Goal: Use online tool/utility: Utilize a website feature to perform a specific function

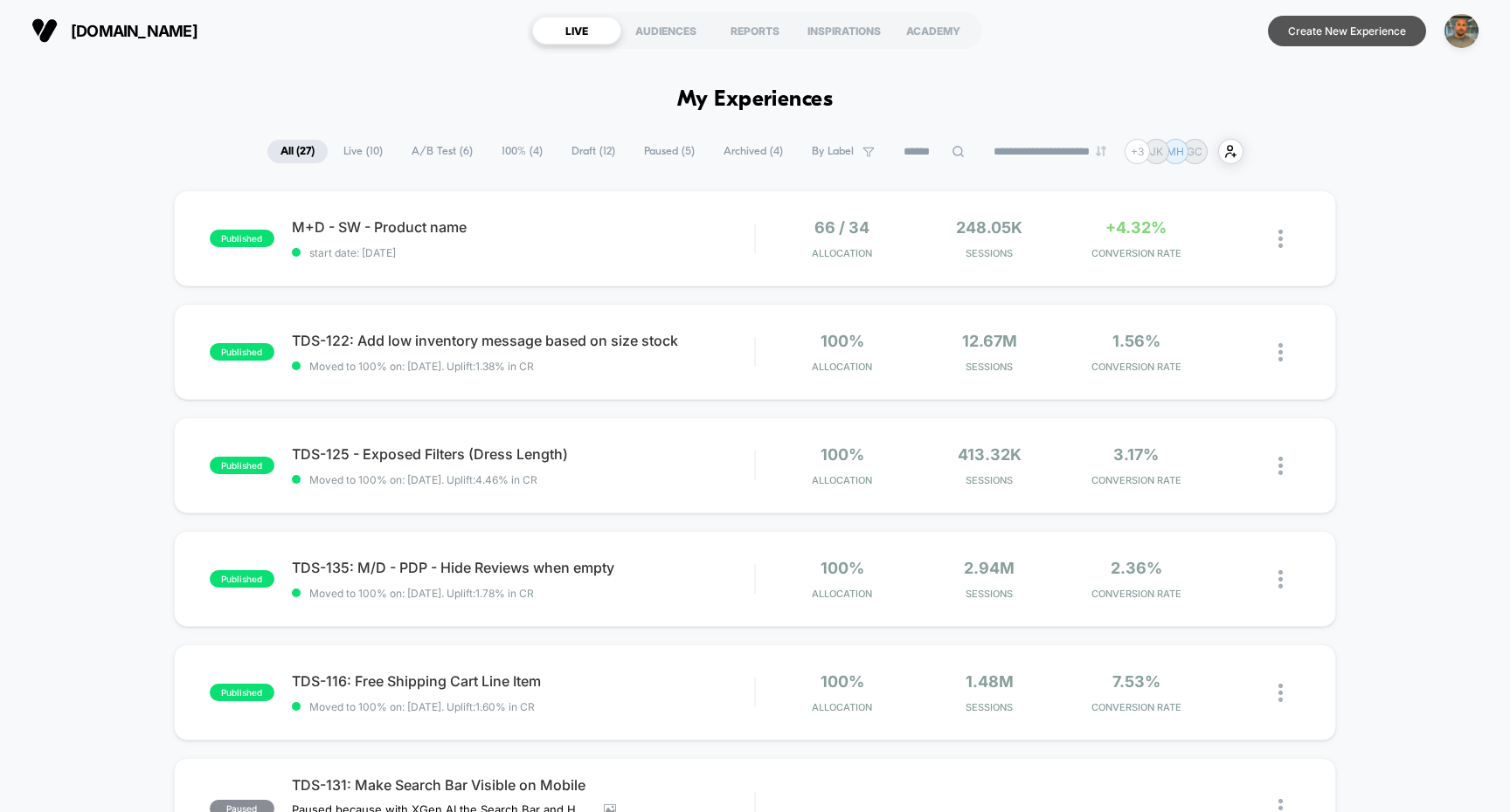
click at [1333, 33] on button "Create New Experience" at bounding box center [1346, 31] width 158 height 30
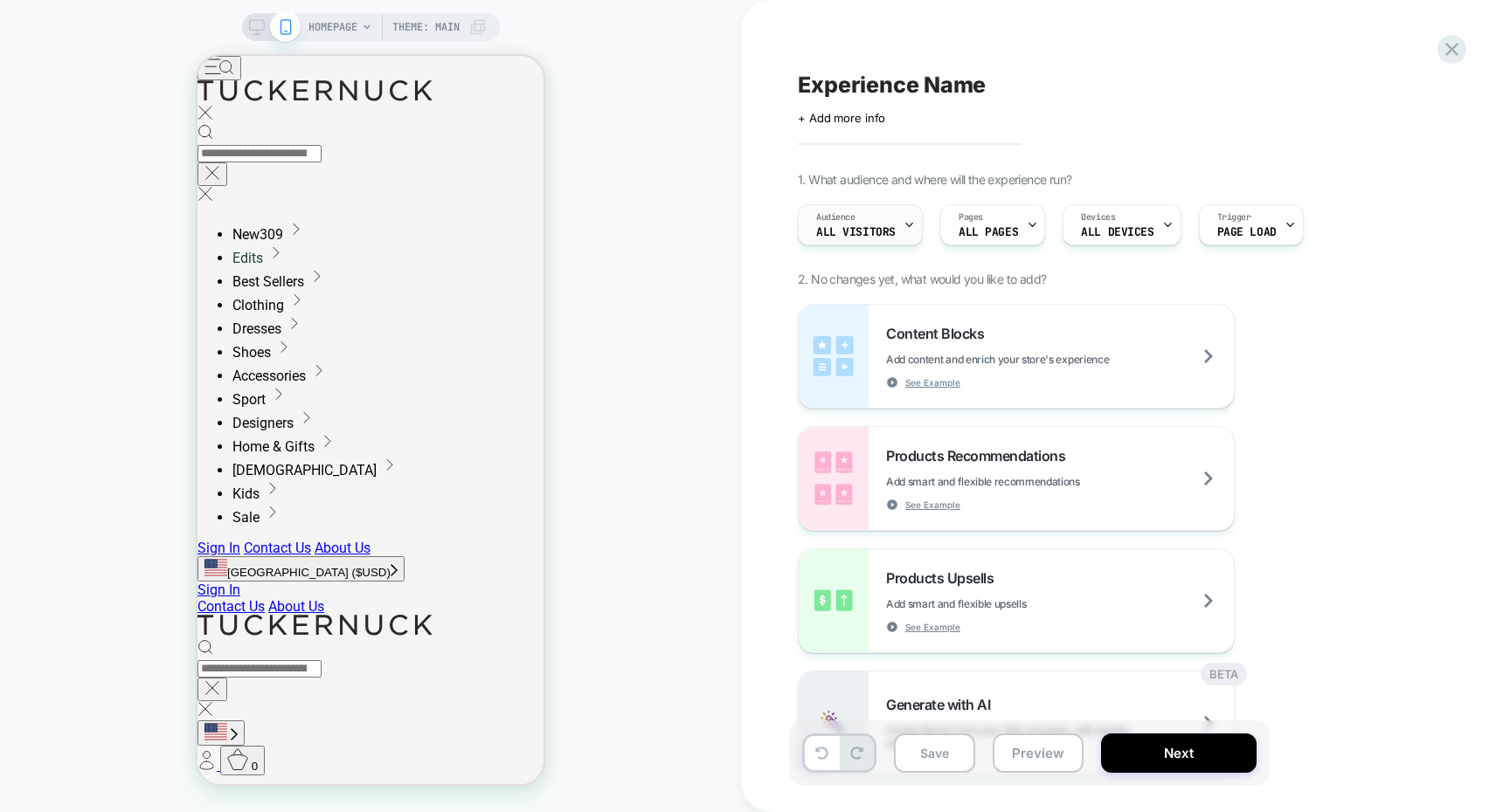
click at [869, 235] on span "All Visitors" at bounding box center [855, 232] width 80 height 13
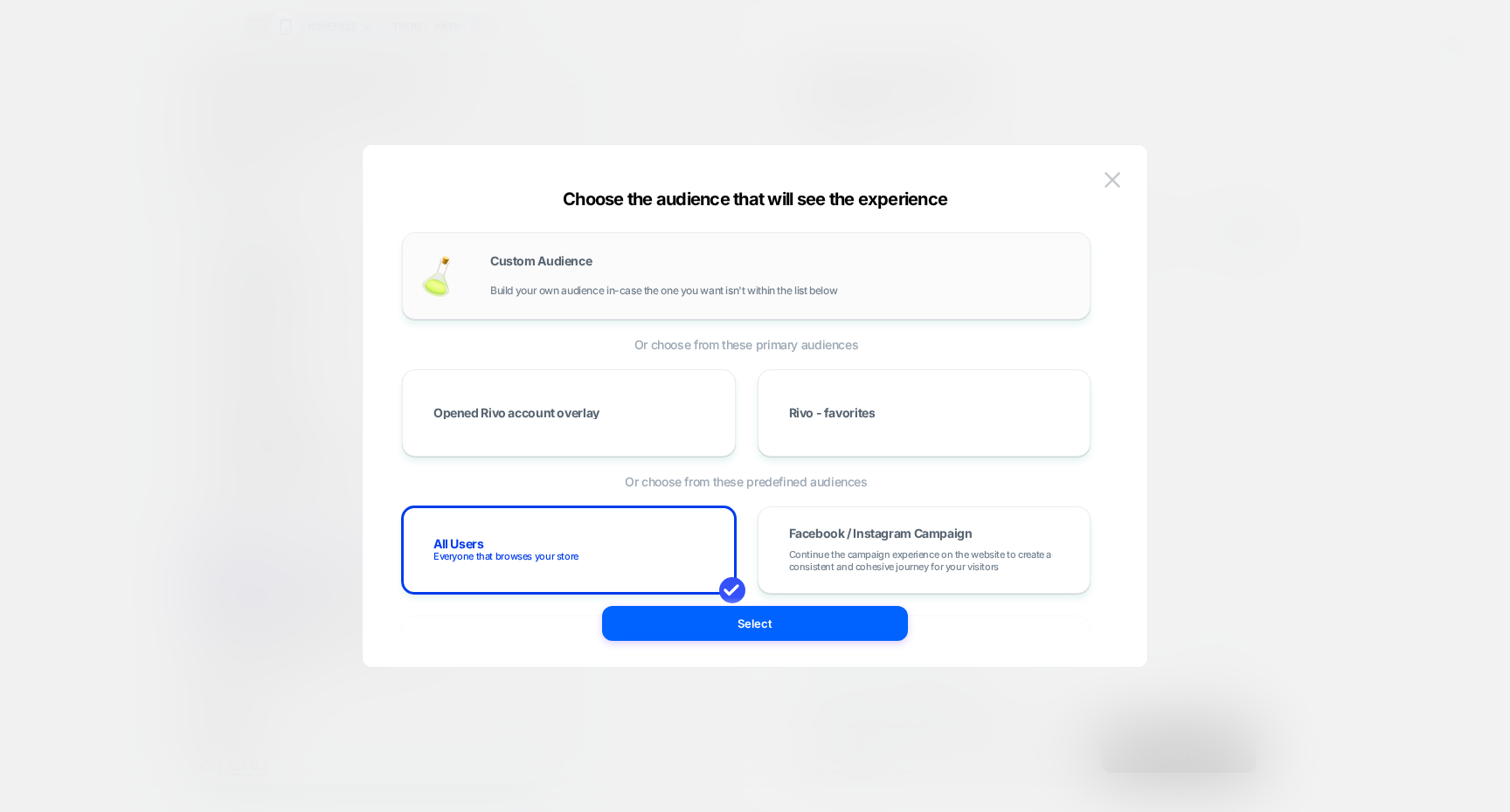
click at [791, 297] on div "Custom Audience Build your own audience in-case the one you want isn't within t…" at bounding box center [745, 276] width 651 height 51
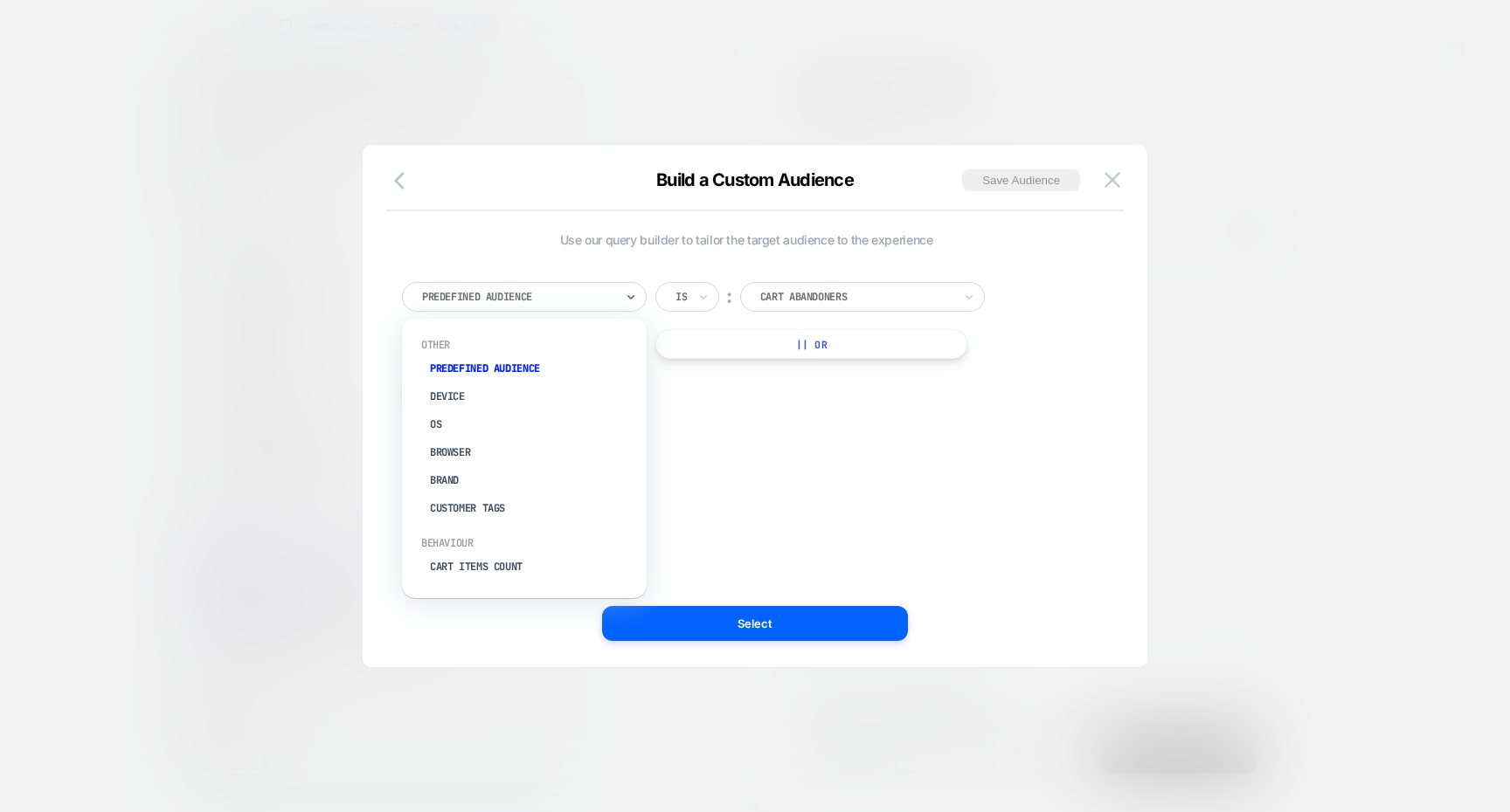
click at [586, 291] on div at bounding box center [517, 297] width 192 height 16
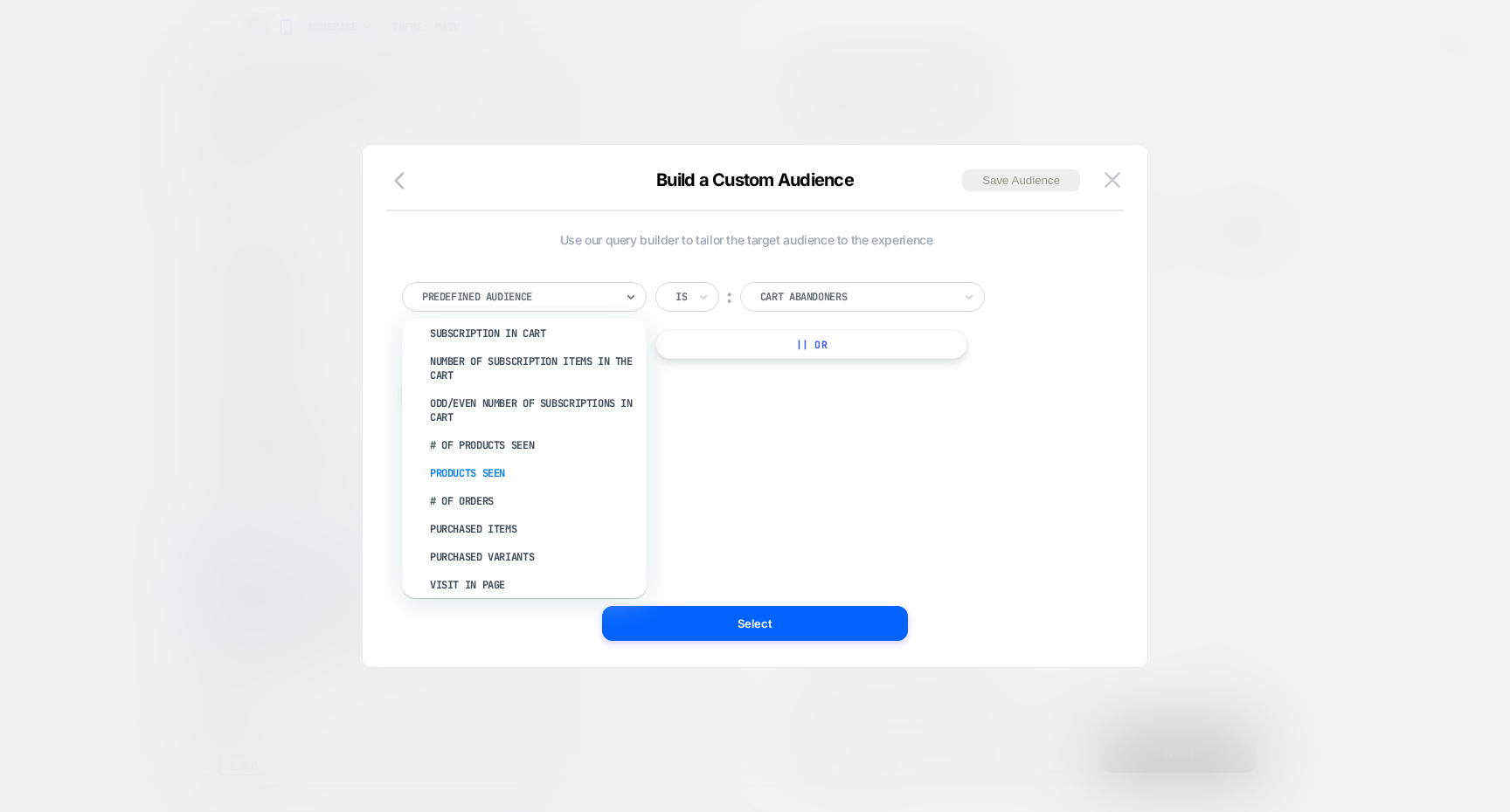
scroll to position [489, 0]
click at [572, 456] on div "Products Seen" at bounding box center [533, 469] width 227 height 28
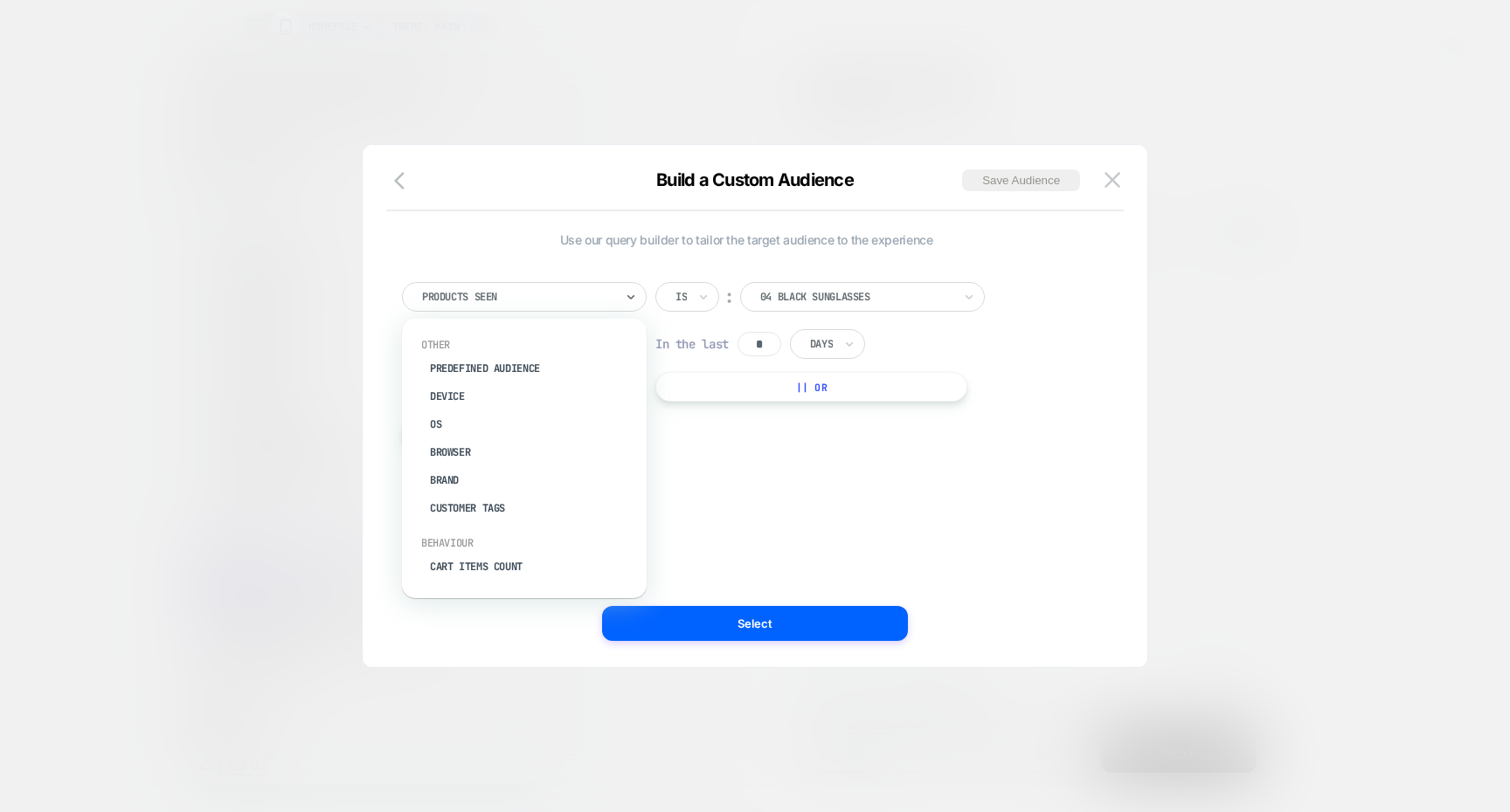
click at [566, 311] on div "Products Seen" at bounding box center [524, 297] width 245 height 29
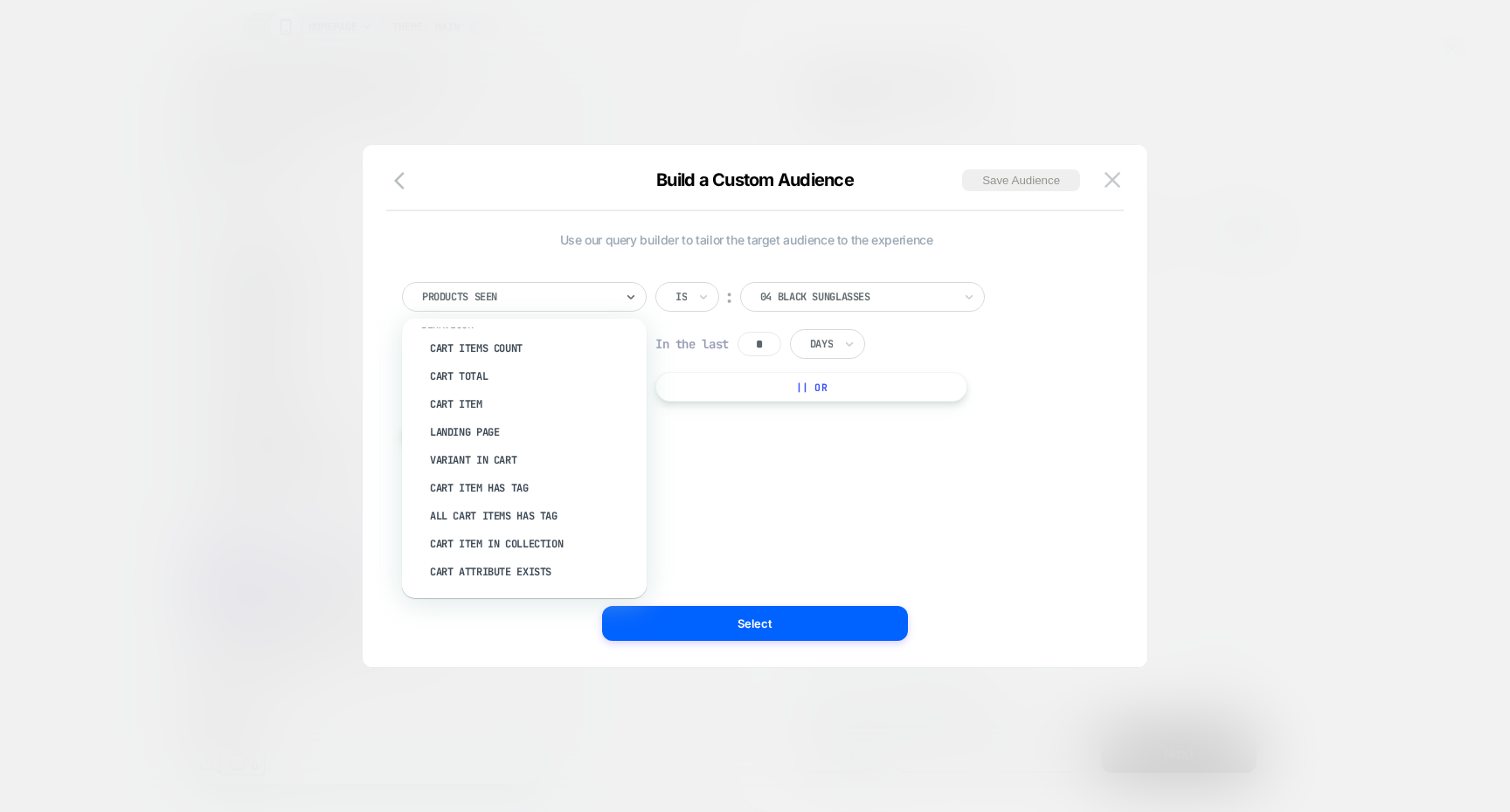
scroll to position [249, 0]
click at [516, 404] on div "Landing Page" at bounding box center [533, 401] width 227 height 28
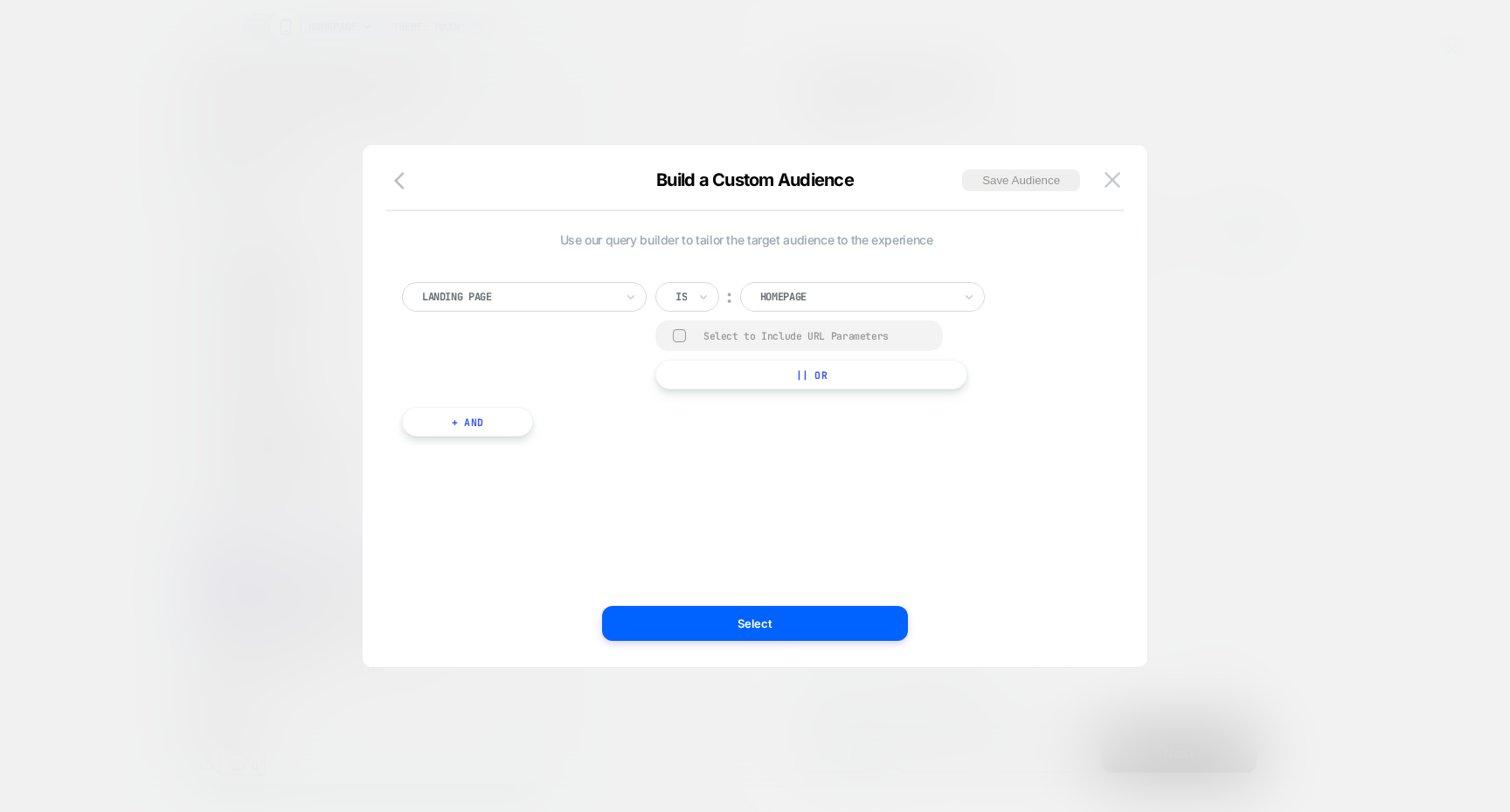
click at [746, 295] on div "Homepage" at bounding box center [862, 297] width 245 height 29
click at [575, 302] on div at bounding box center [517, 297] width 192 height 16
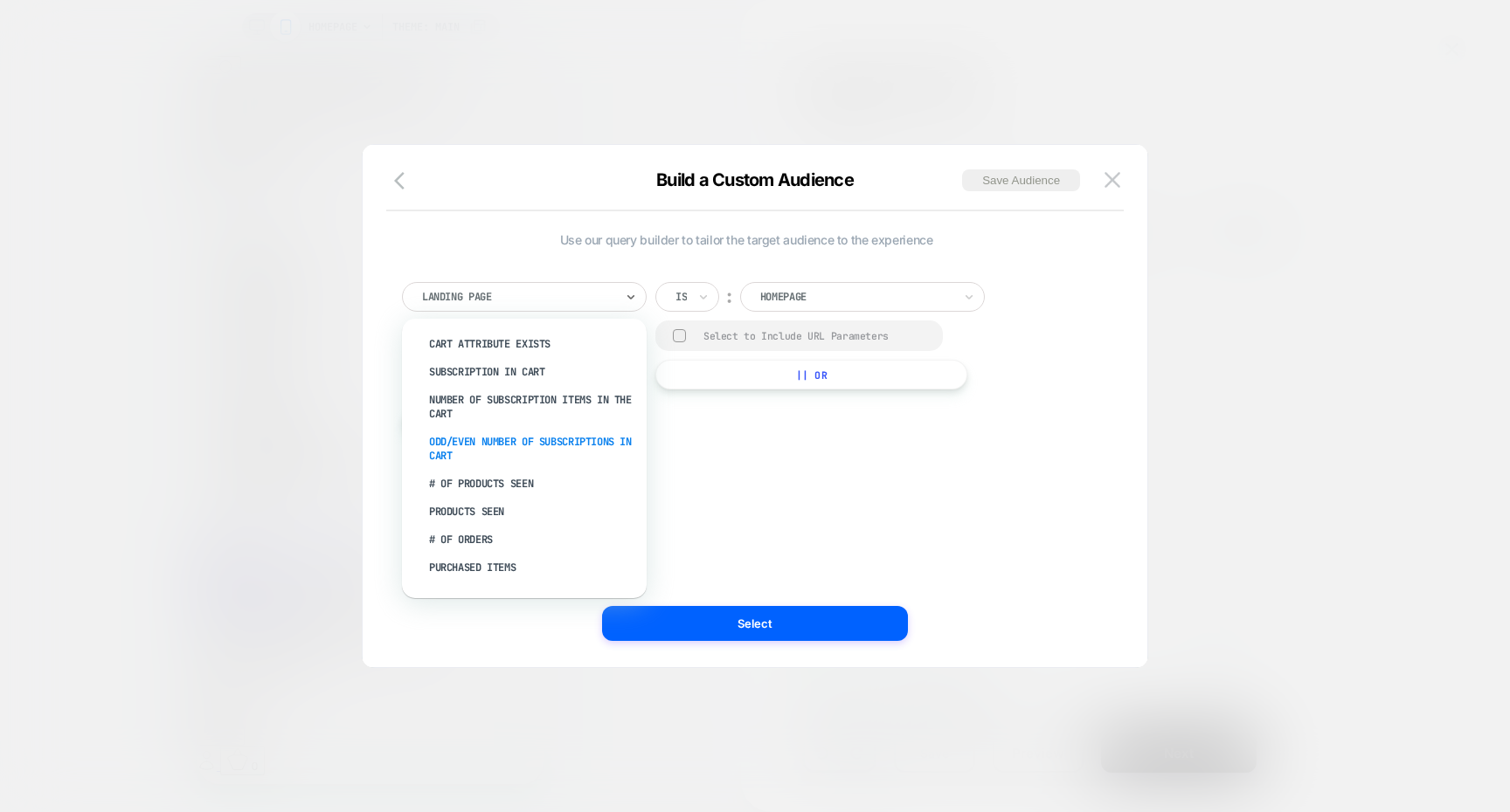
scroll to position [454, 1]
click at [560, 475] on div "# of Products Seen" at bounding box center [532, 475] width 227 height 28
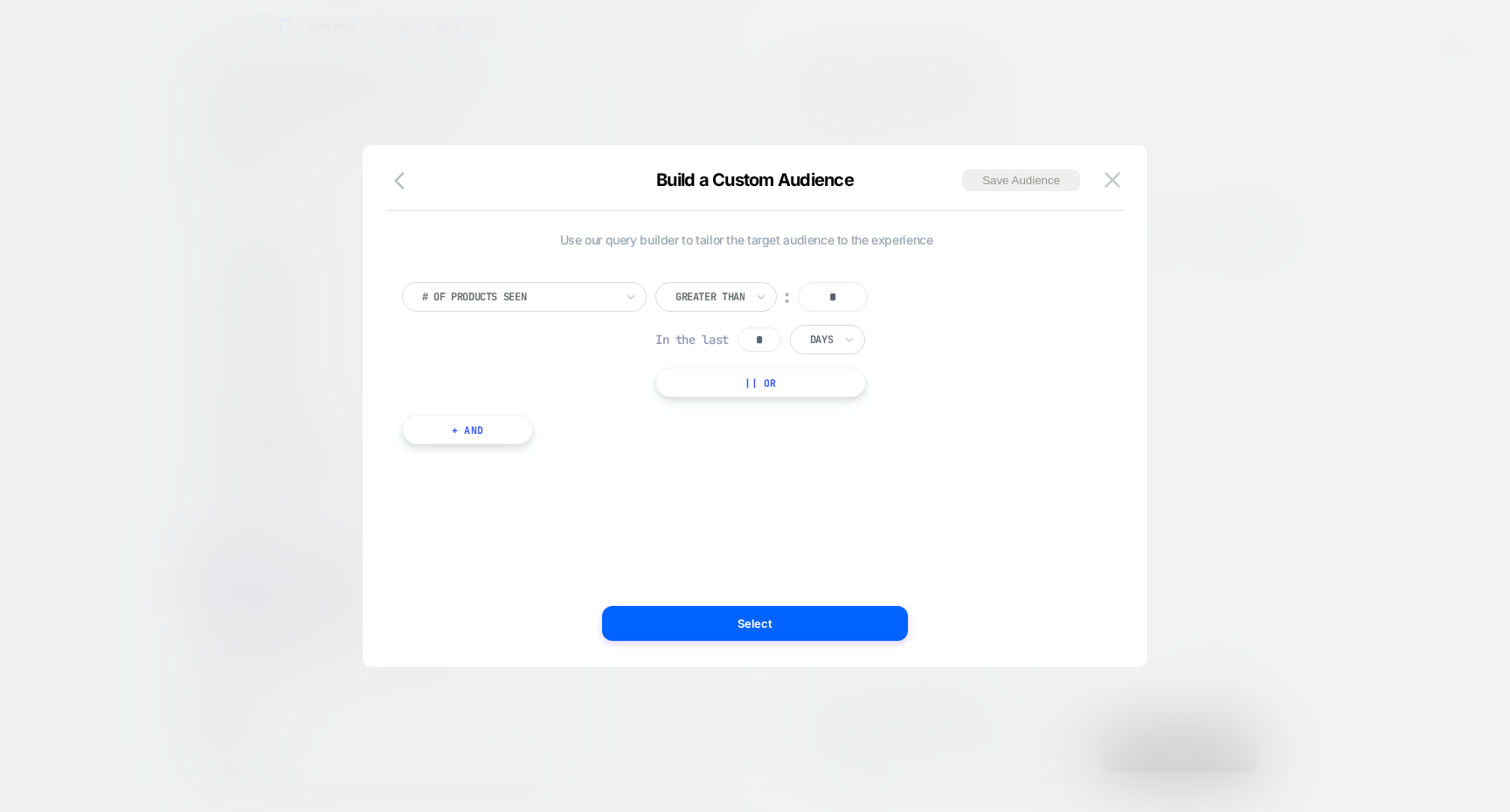
click at [832, 305] on input "*" at bounding box center [833, 297] width 70 height 29
type input "*"
click at [583, 310] on div "# of Products Seen" at bounding box center [524, 297] width 245 height 29
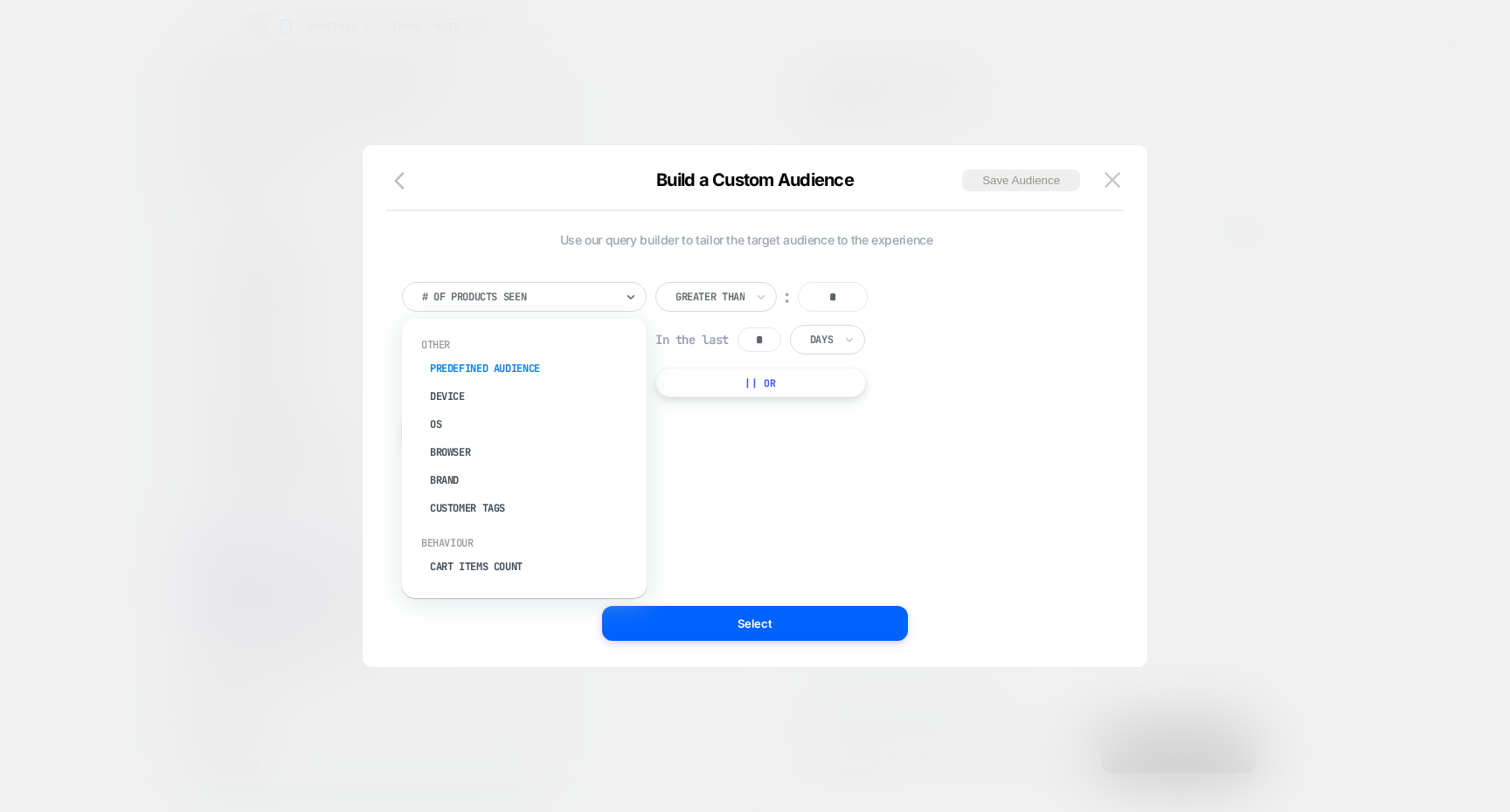
click at [520, 375] on div "Predefined Audience" at bounding box center [533, 368] width 227 height 28
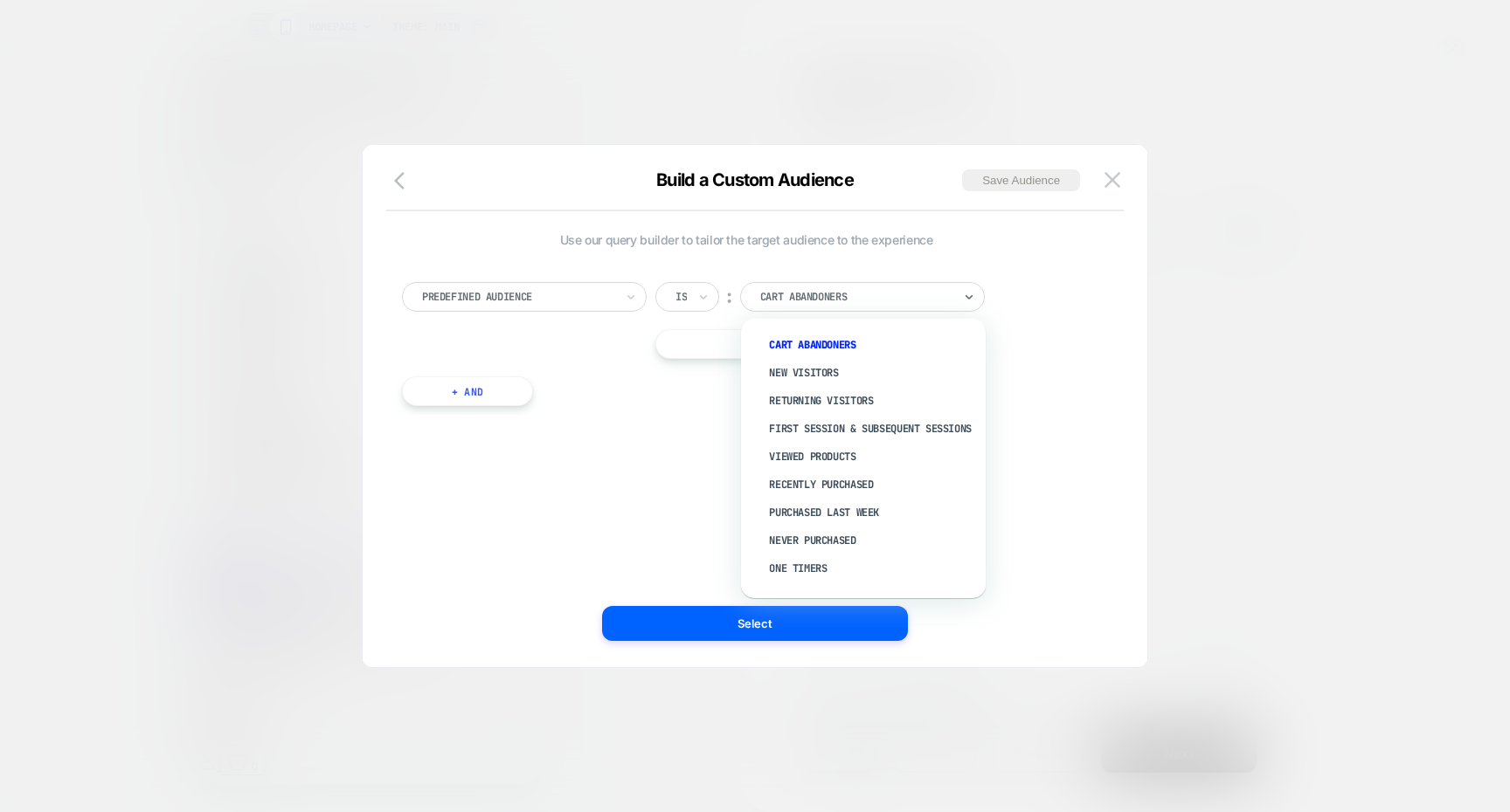
click at [777, 295] on div at bounding box center [856, 297] width 192 height 16
click at [860, 382] on div "New Visitors" at bounding box center [872, 373] width 227 height 28
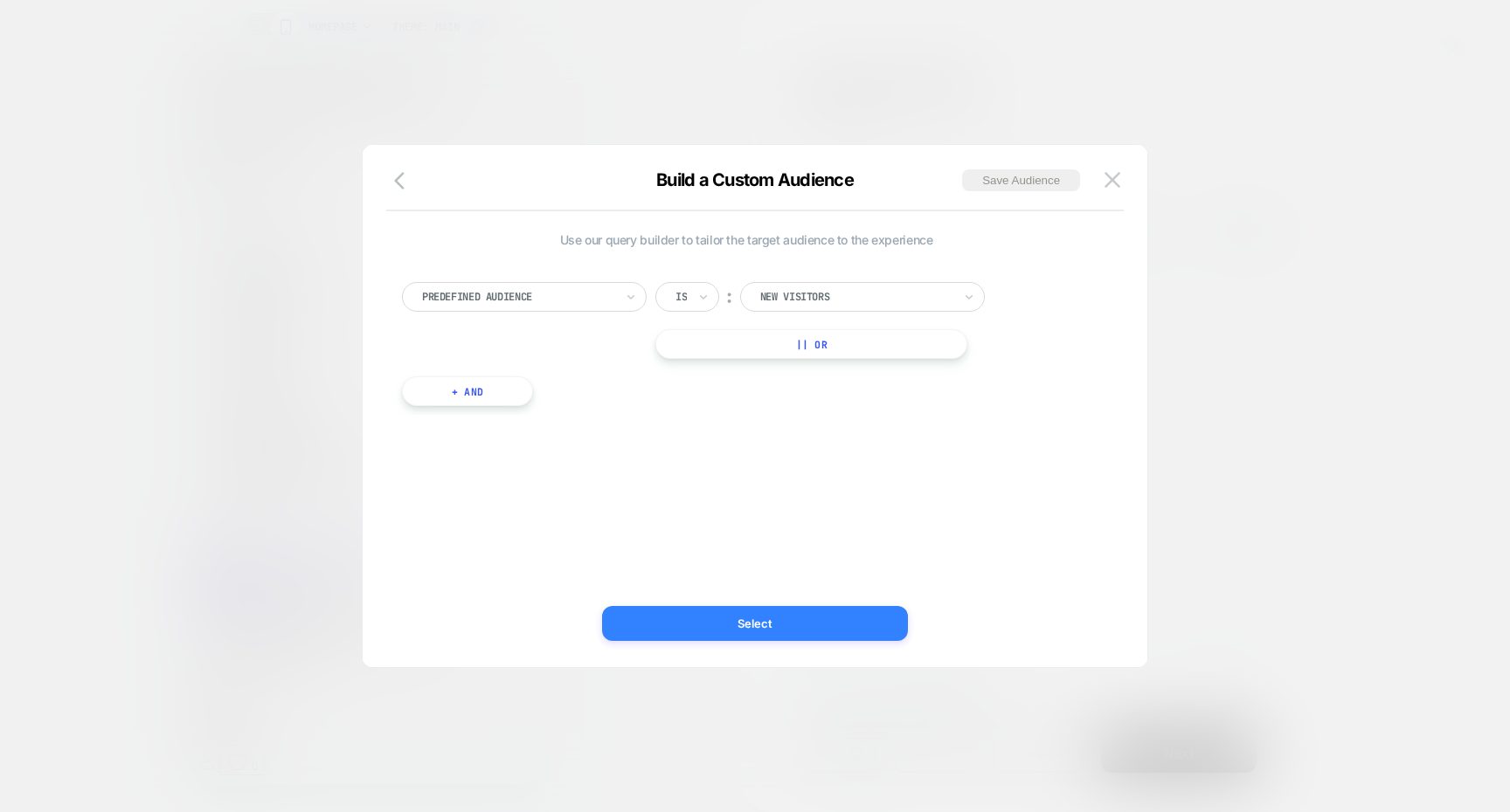
click at [737, 636] on button "Select" at bounding box center [755, 624] width 306 height 35
